Goal: Information Seeking & Learning: Check status

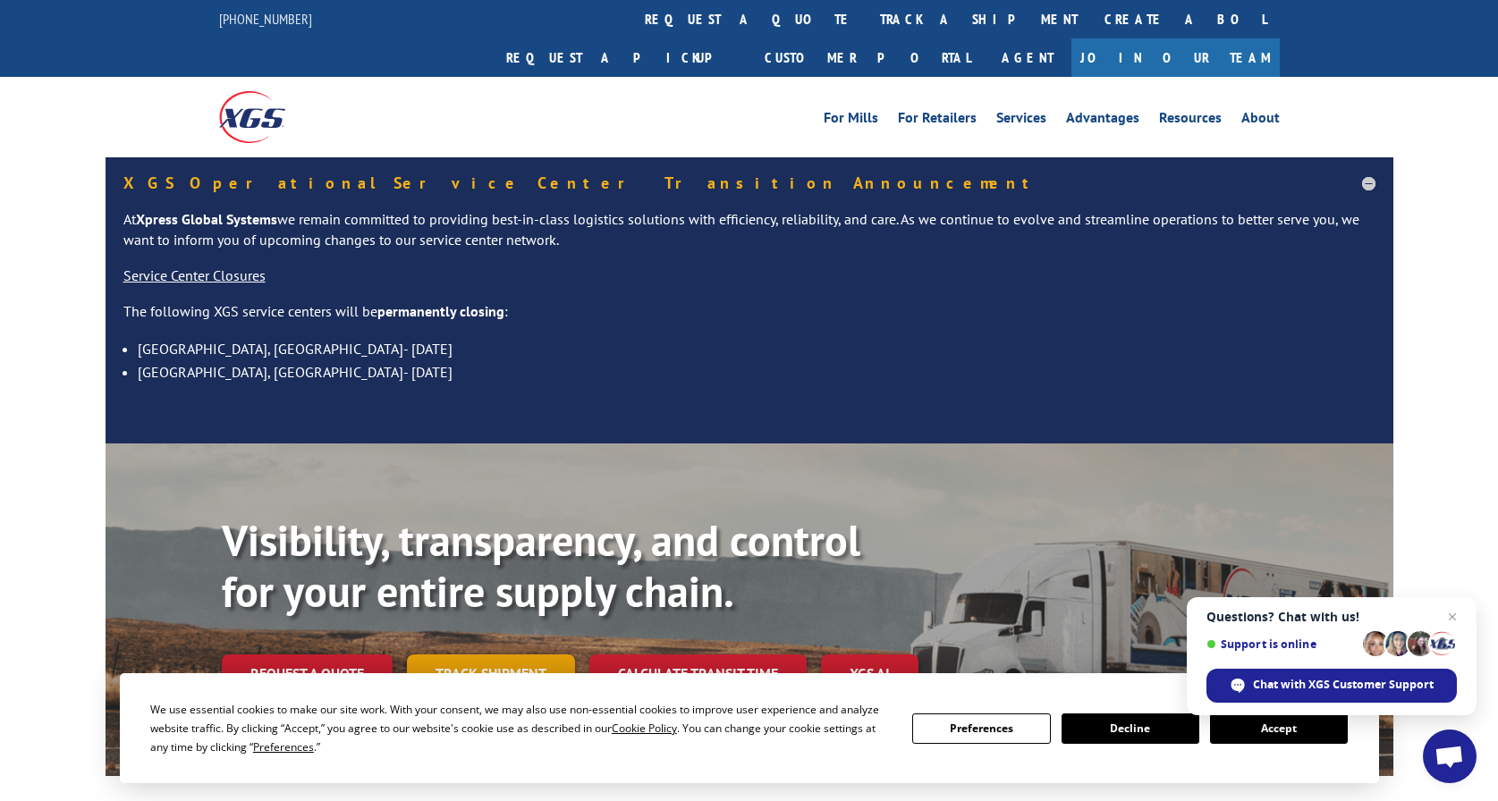
click at [461, 655] on link "Track shipment" at bounding box center [491, 674] width 168 height 38
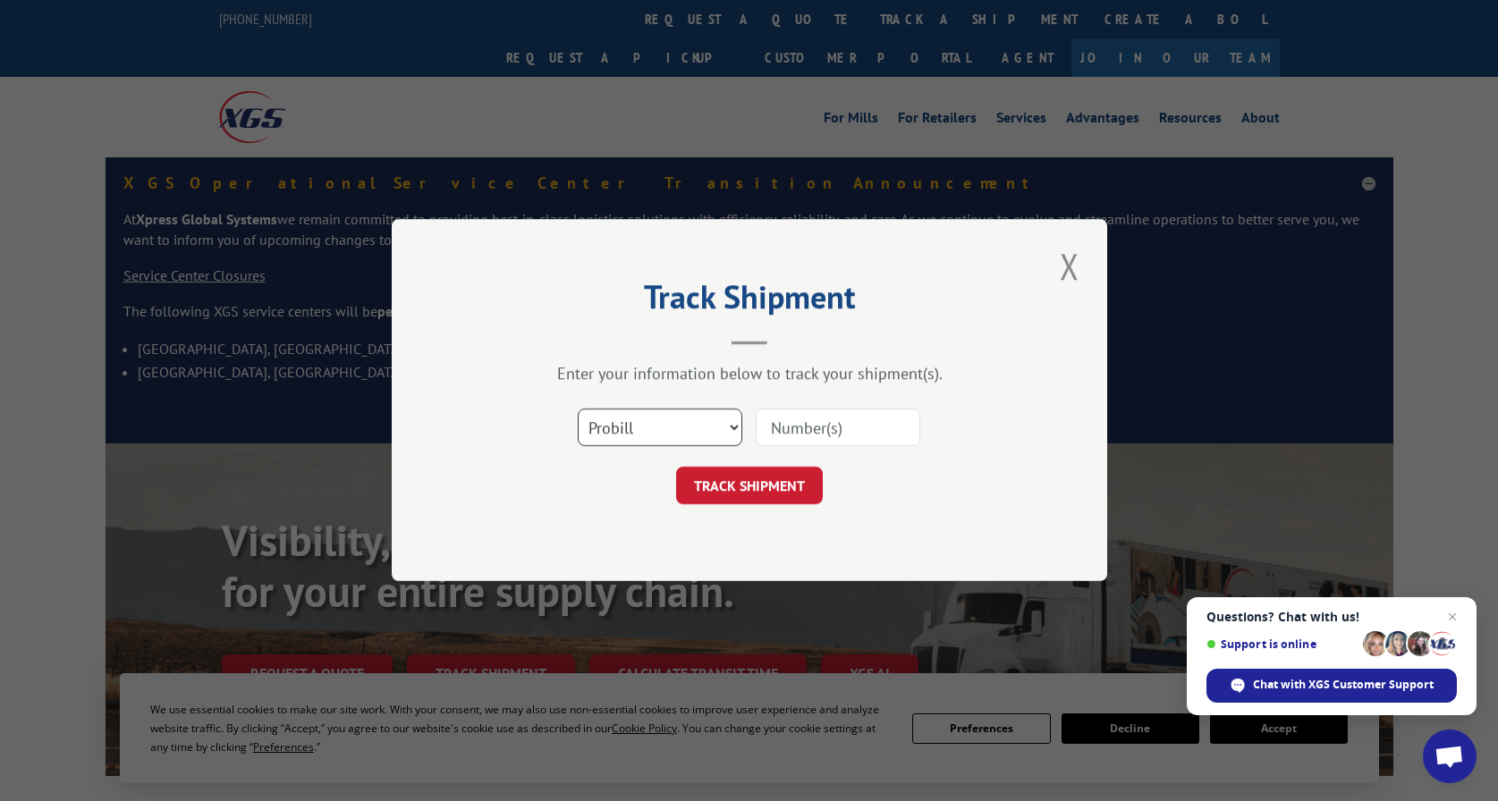
click at [597, 418] on select "Select category... Probill BOL PO" at bounding box center [660, 429] width 165 height 38
select select "bol"
click at [578, 410] on select "Select category... Probill BOL PO" at bounding box center [660, 429] width 165 height 38
click at [812, 425] on input at bounding box center [838, 429] width 165 height 38
paste input "5961195"
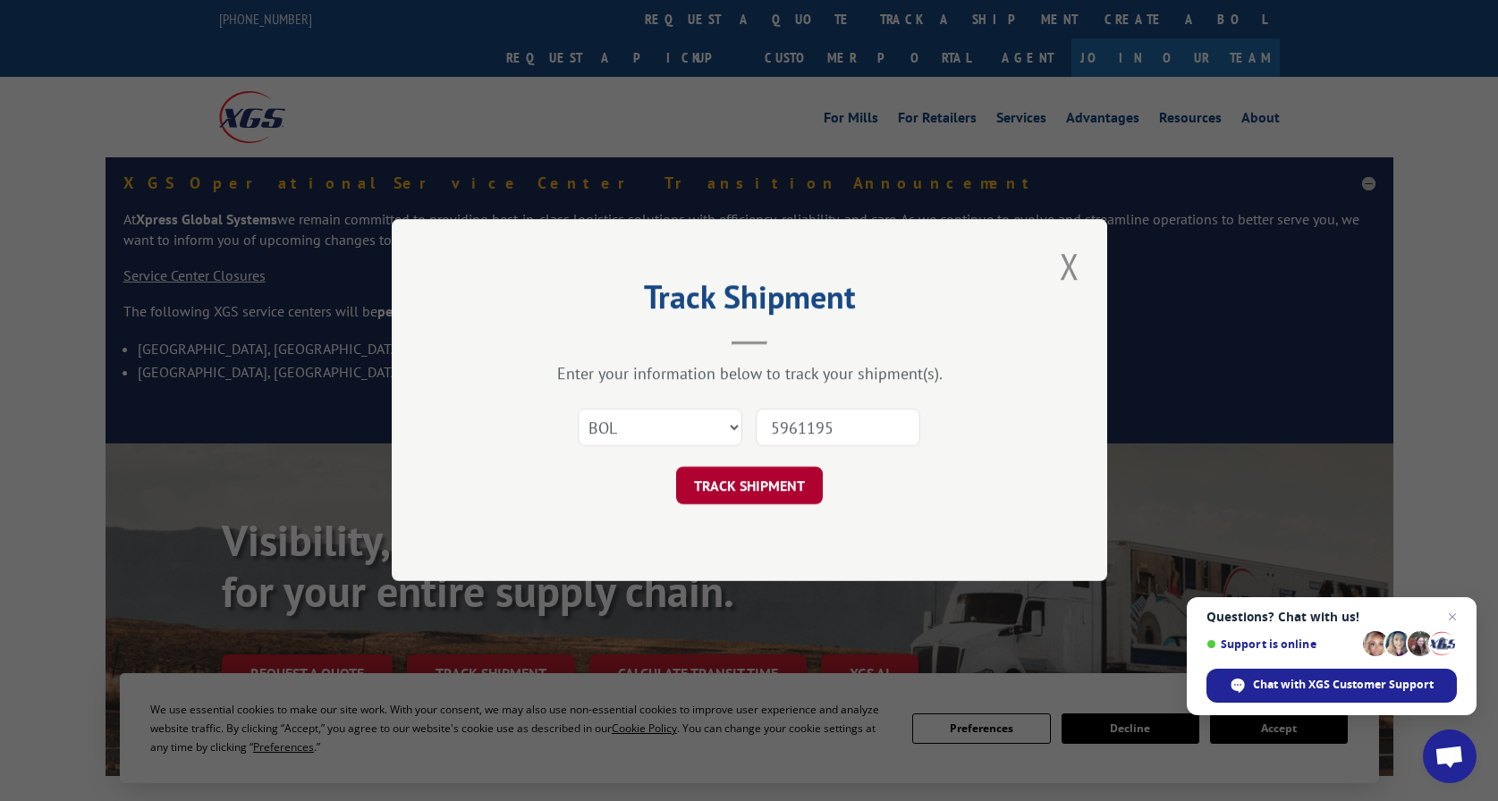
type input "5961195"
click at [749, 487] on button "TRACK SHIPMENT" at bounding box center [749, 487] width 147 height 38
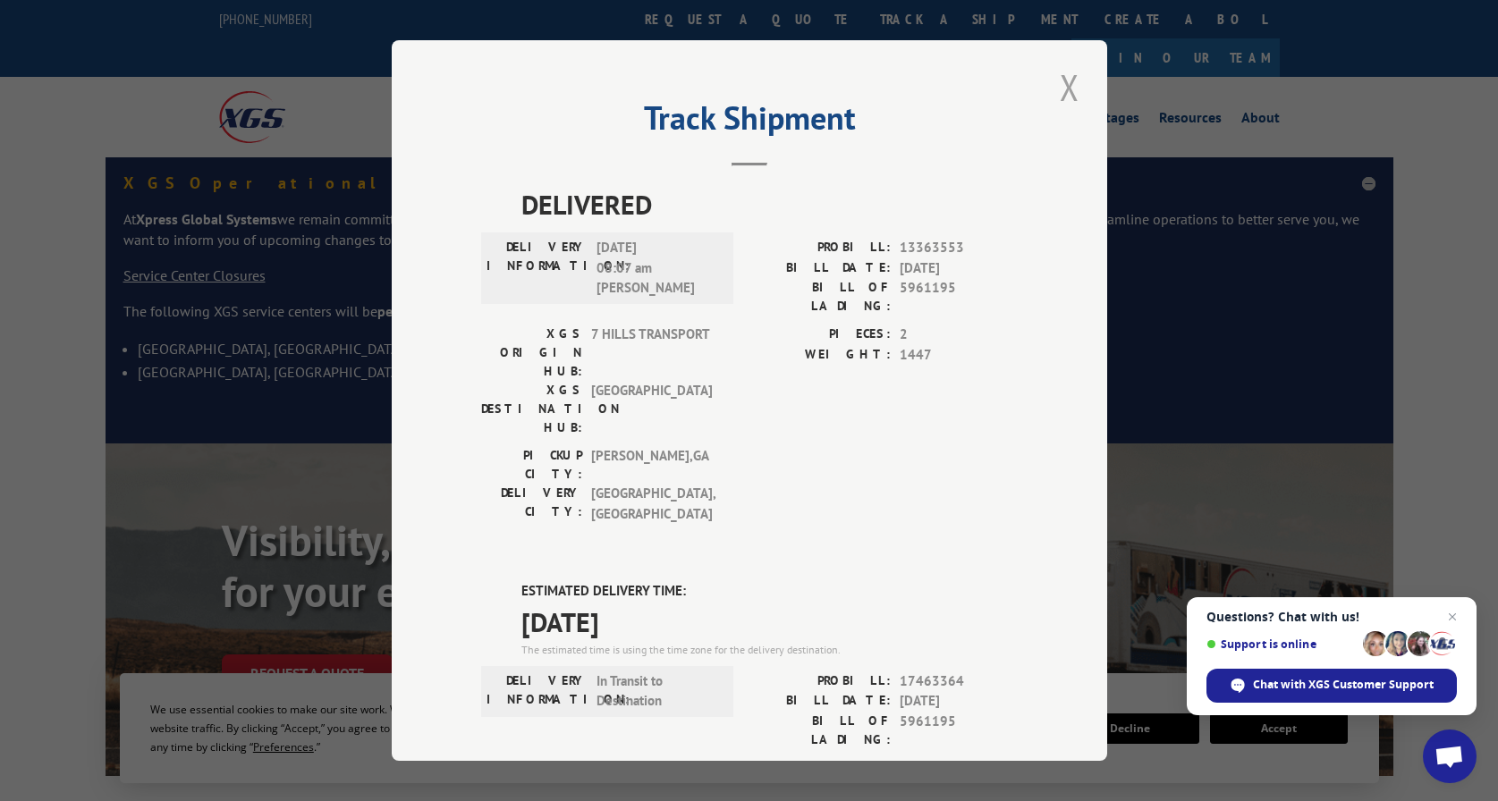
click at [1065, 72] on button "Close modal" at bounding box center [1069, 87] width 30 height 49
